Goal: Find specific page/section: Find specific page/section

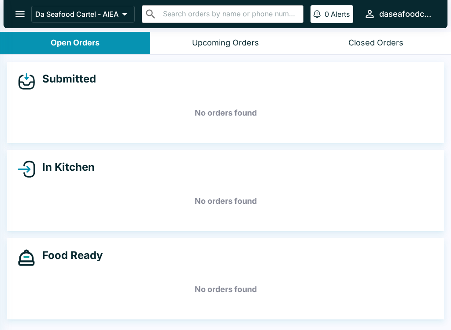
select select "03:00"
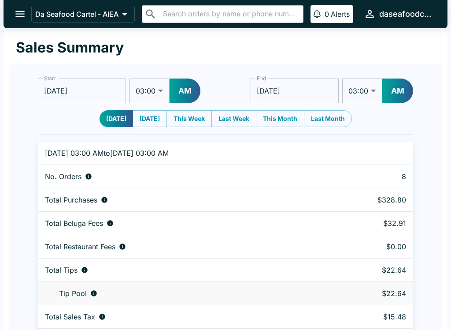
click at [17, 16] on icon "open drawer" at bounding box center [20, 14] width 12 height 12
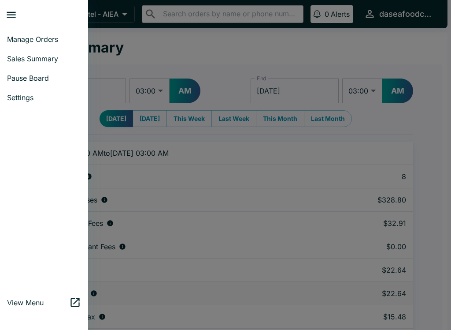
click at [55, 37] on span "Manage Orders" at bounding box center [44, 39] width 74 height 9
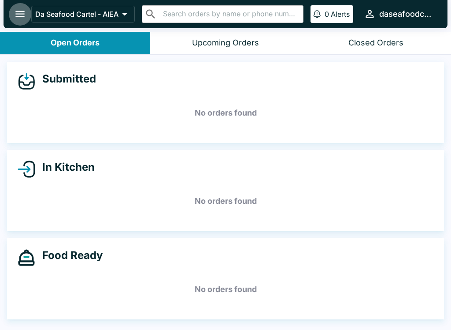
click at [17, 15] on icon "open drawer" at bounding box center [20, 14] width 12 height 12
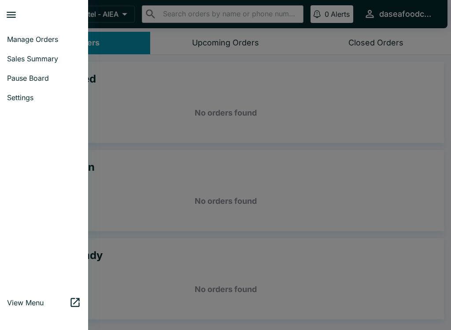
click at [54, 51] on link "Sales Summary" at bounding box center [44, 58] width 88 height 19
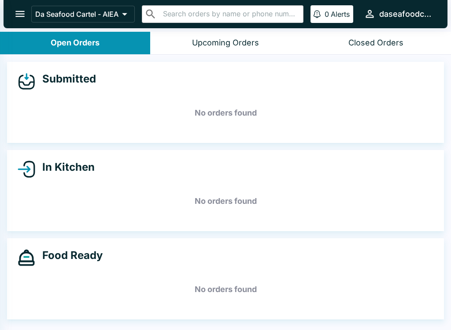
select select "03:00"
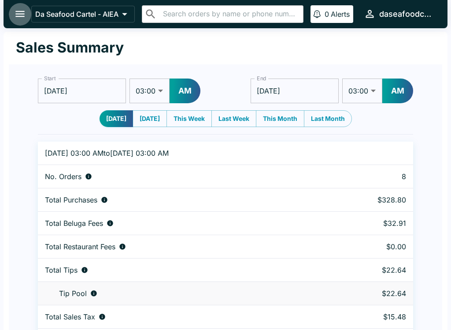
click at [20, 15] on icon "open drawer" at bounding box center [20, 14] width 12 height 12
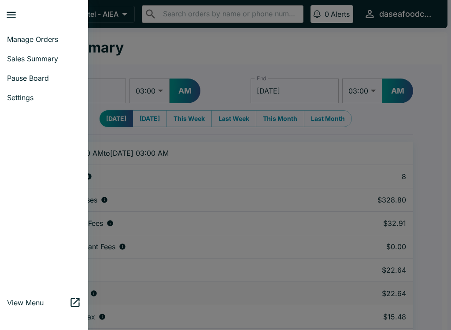
click at [52, 42] on span "Manage Orders" at bounding box center [44, 39] width 74 height 9
